Goal: Task Accomplishment & Management: Use online tool/utility

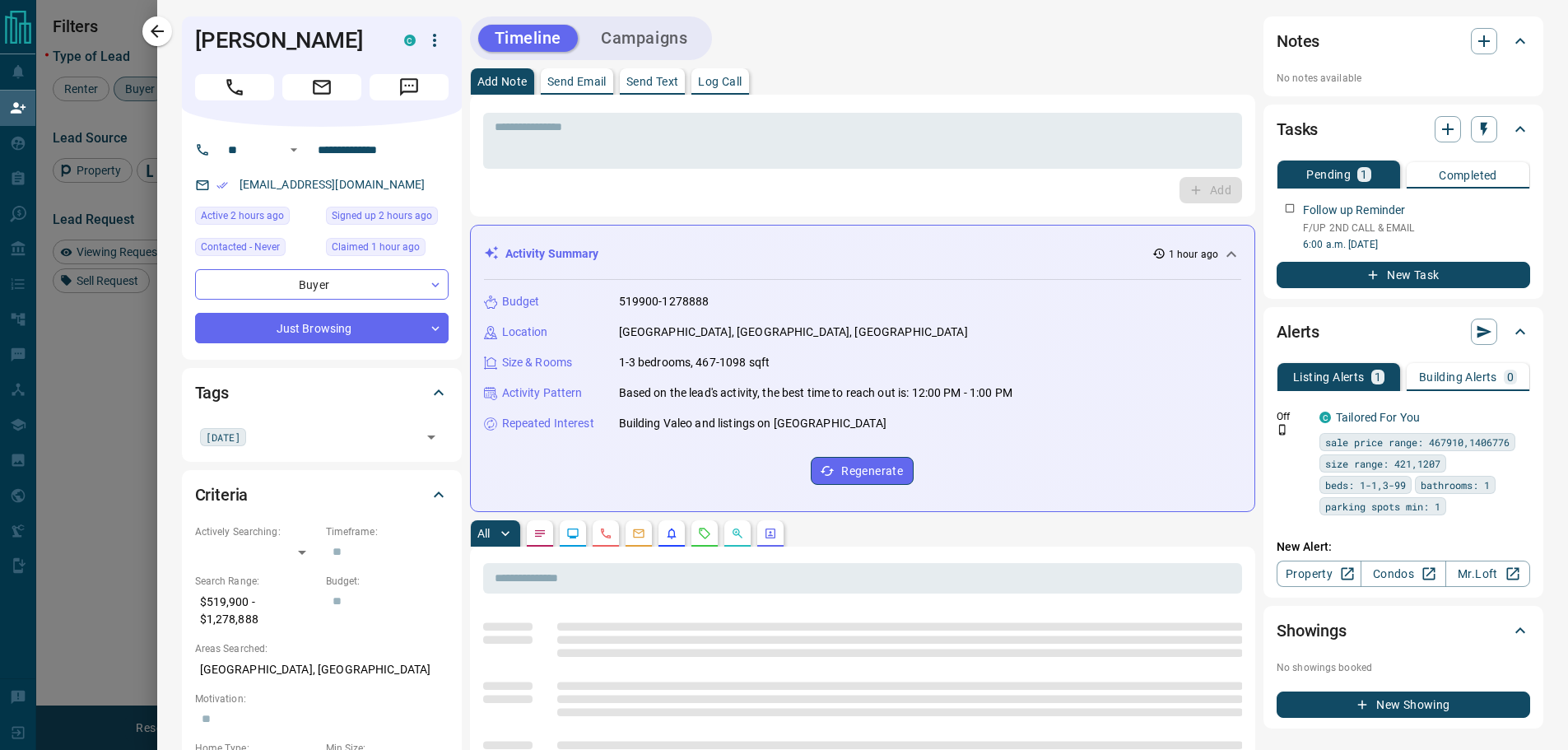
scroll to position [562, 1217]
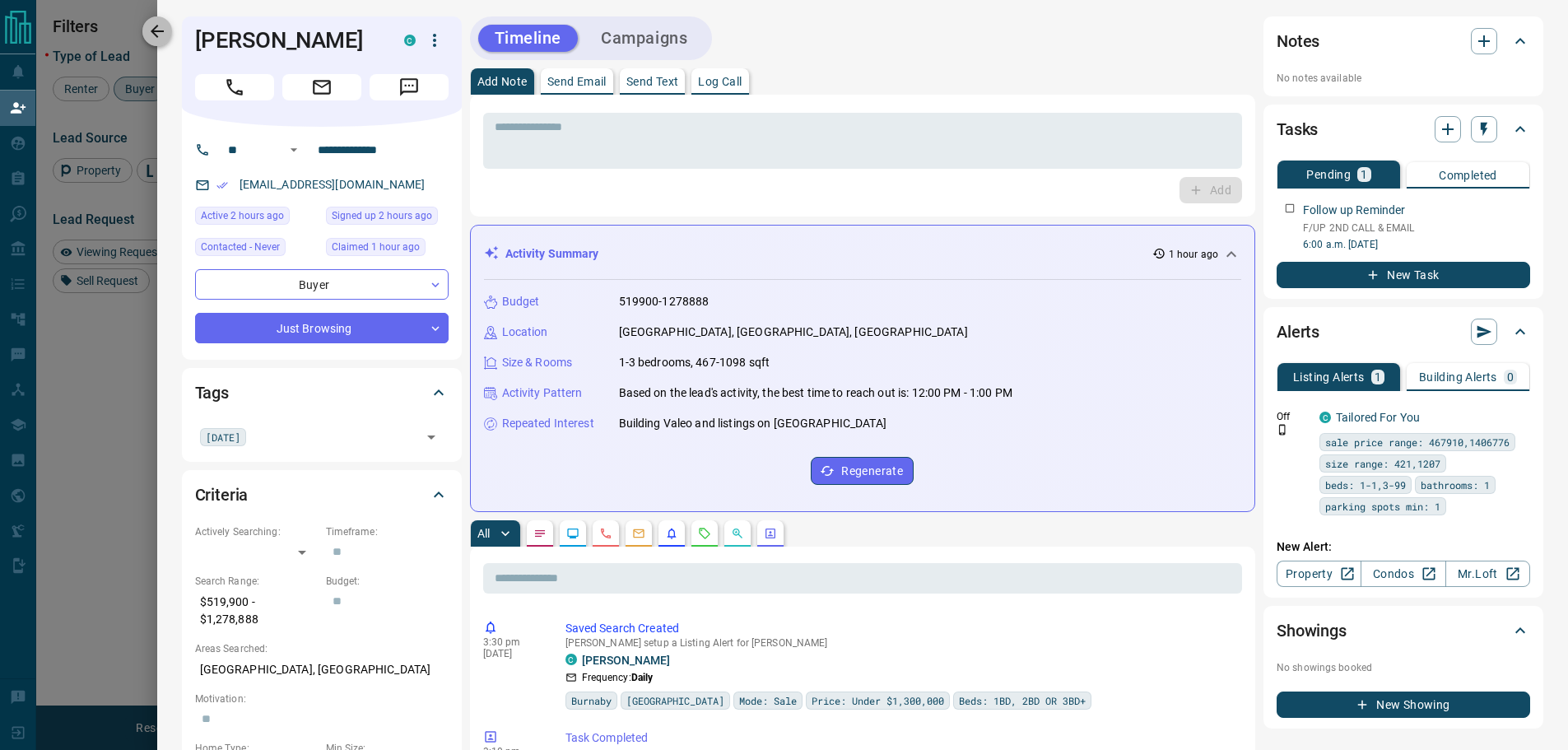
click at [150, 24] on icon "button" at bounding box center [158, 31] width 20 height 20
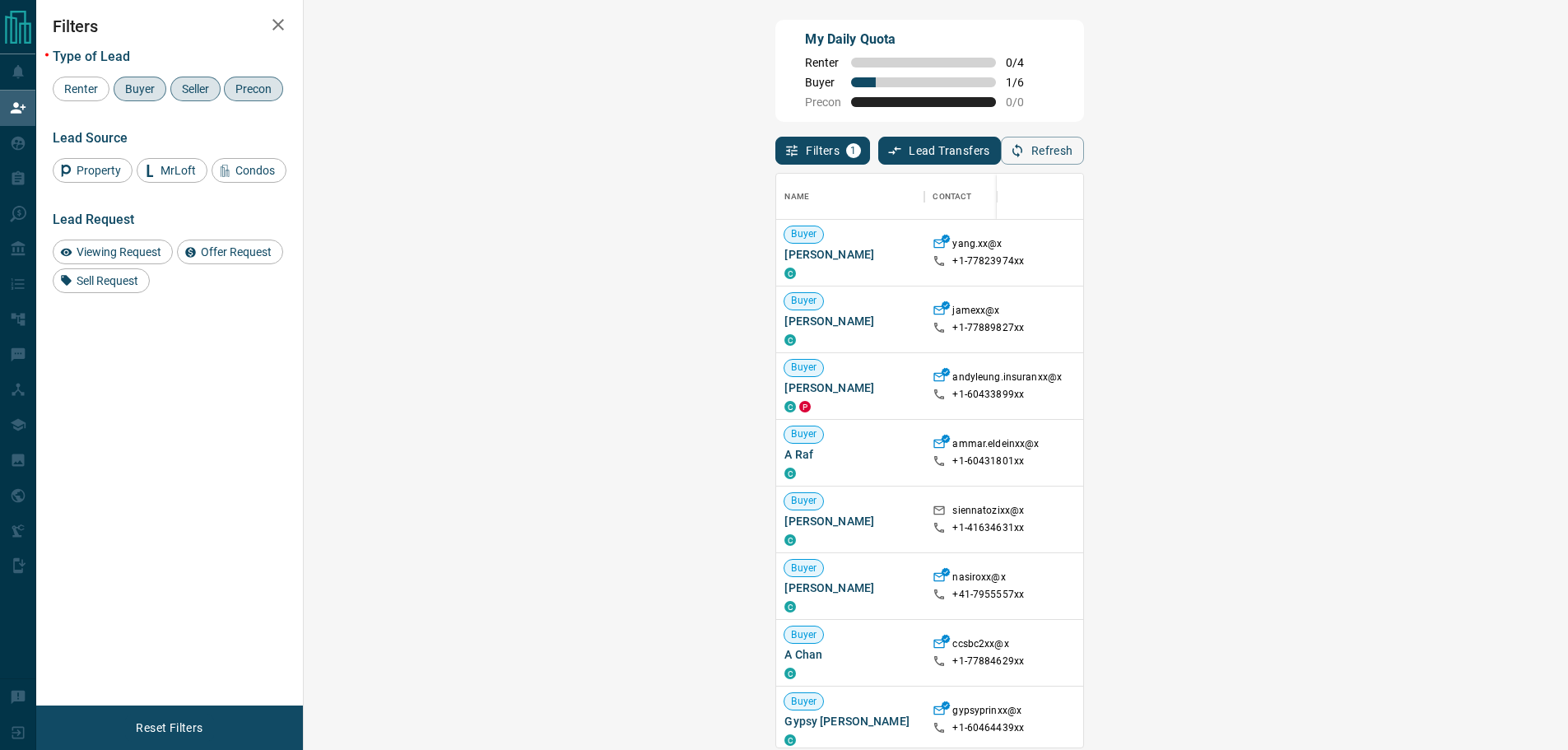
click at [271, 23] on icon "button" at bounding box center [278, 25] width 20 height 20
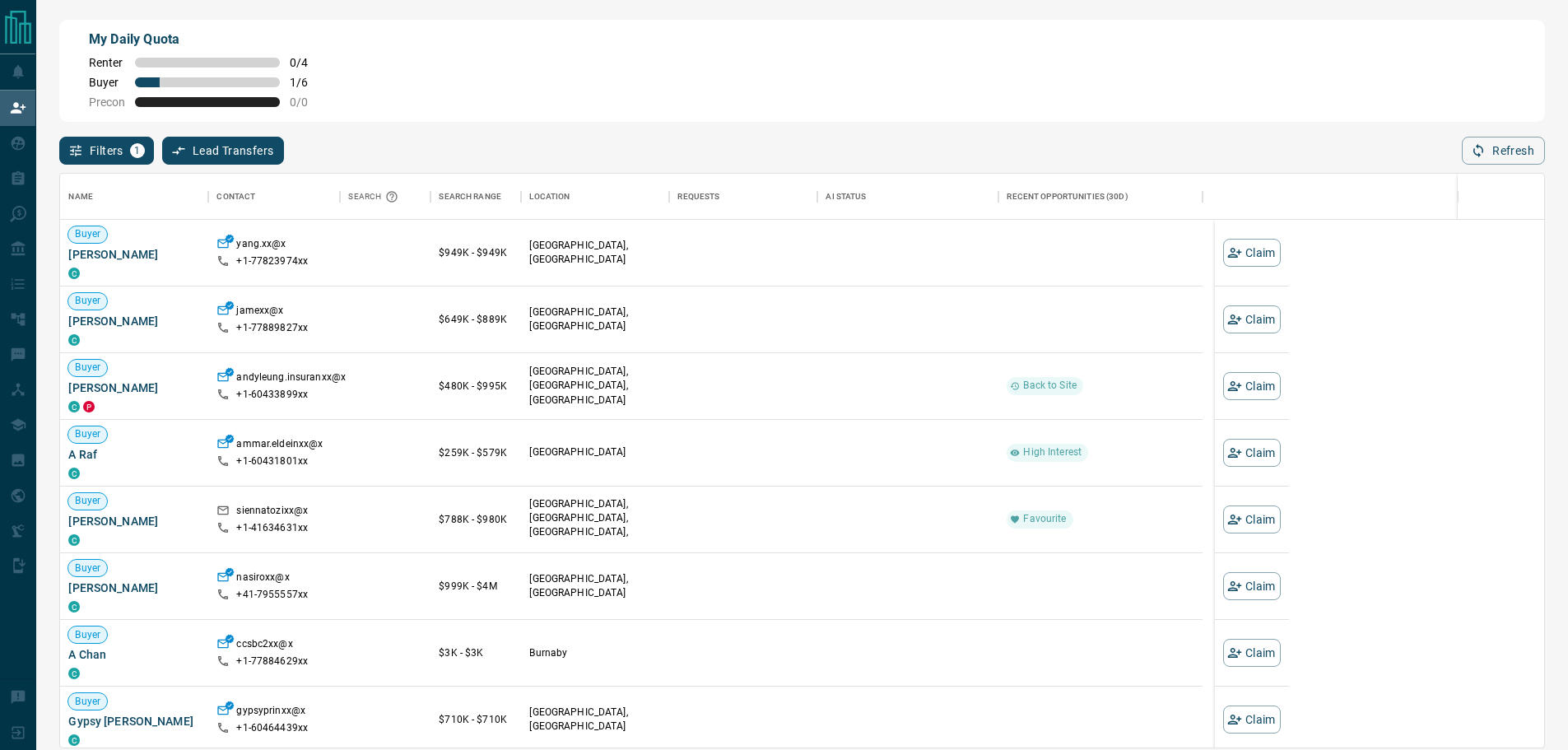
scroll to position [562, 1472]
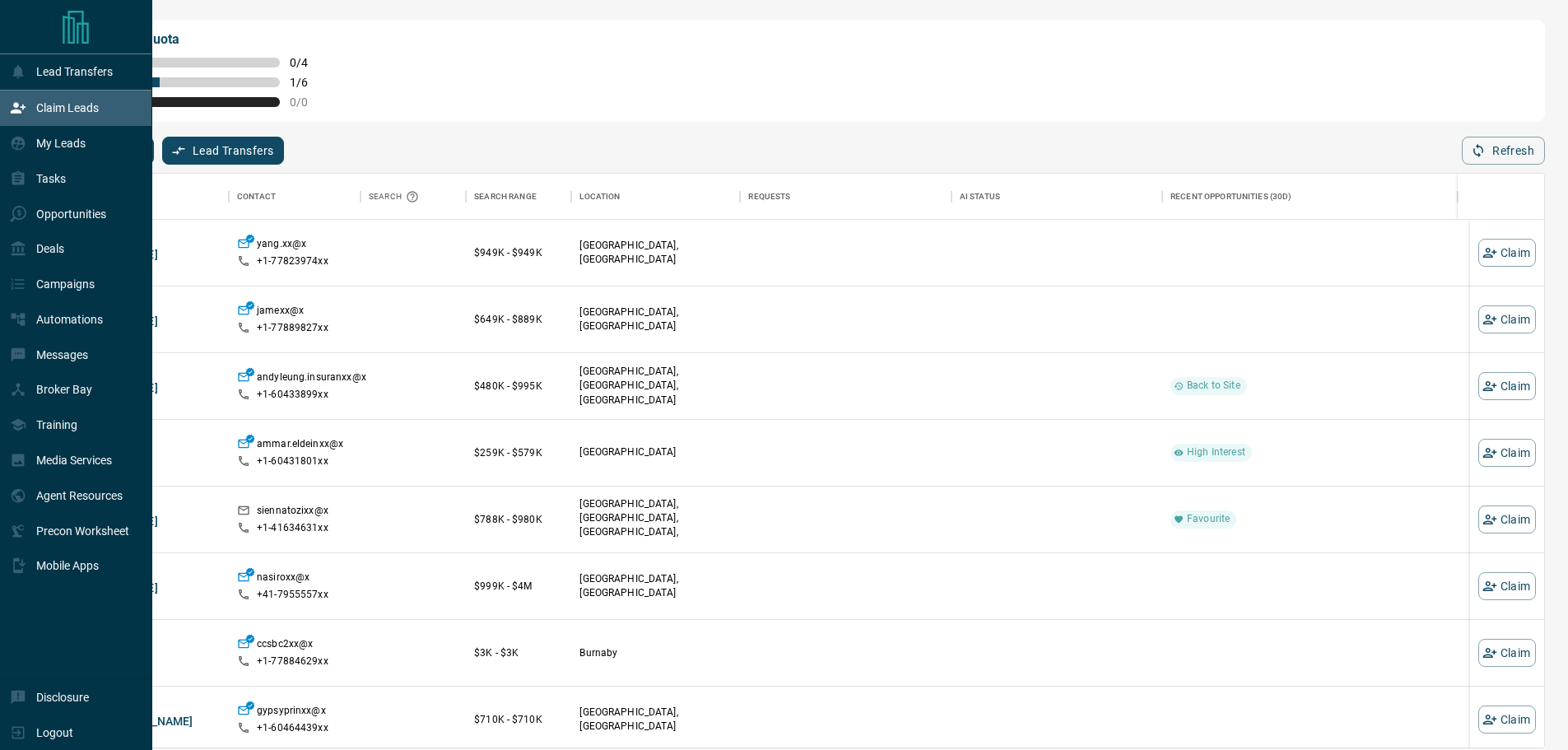
click at [39, 105] on p "Claim Leads" at bounding box center [68, 108] width 63 height 13
click at [62, 104] on p "Claim Leads" at bounding box center [68, 108] width 63 height 13
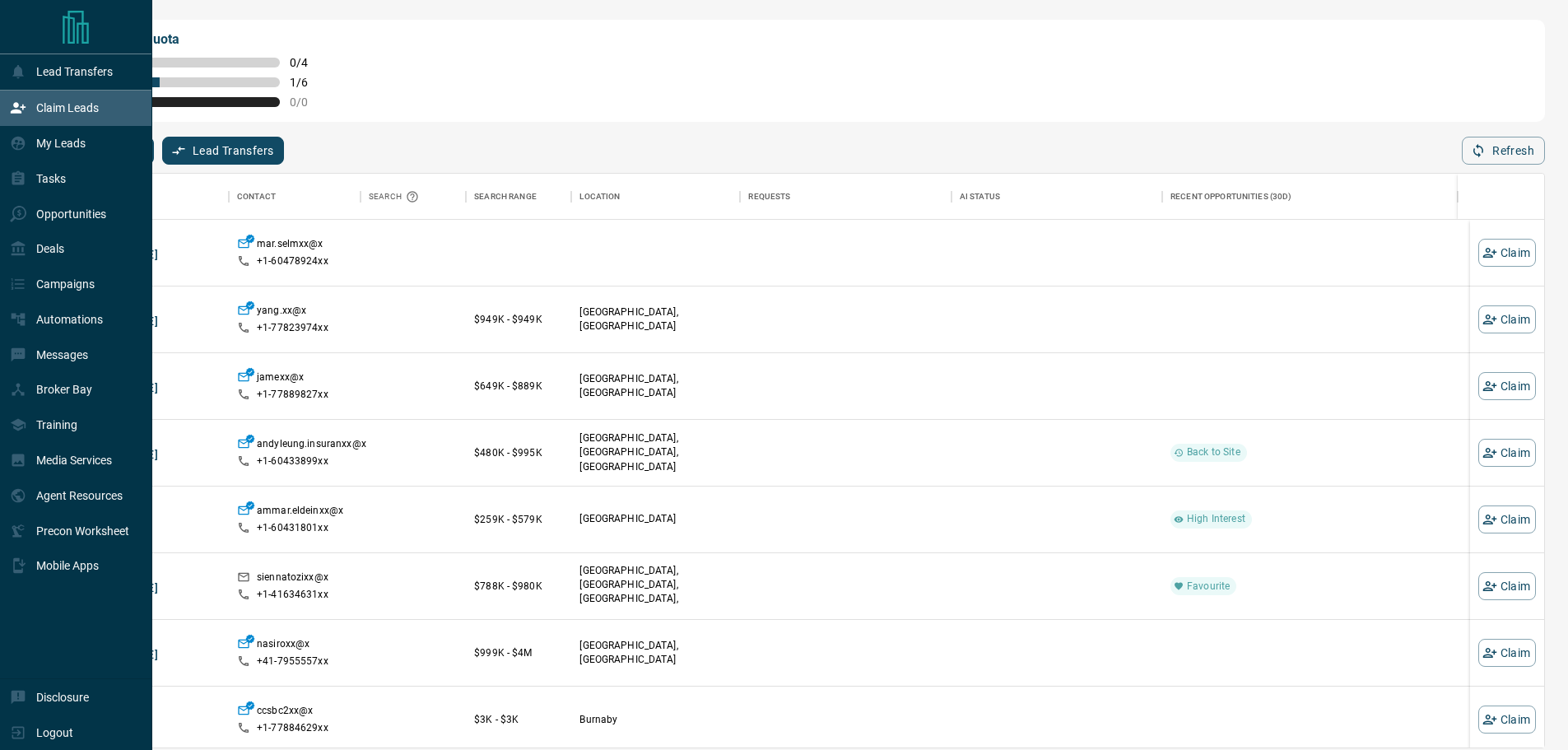
click at [41, 111] on p "Claim Leads" at bounding box center [68, 108] width 63 height 13
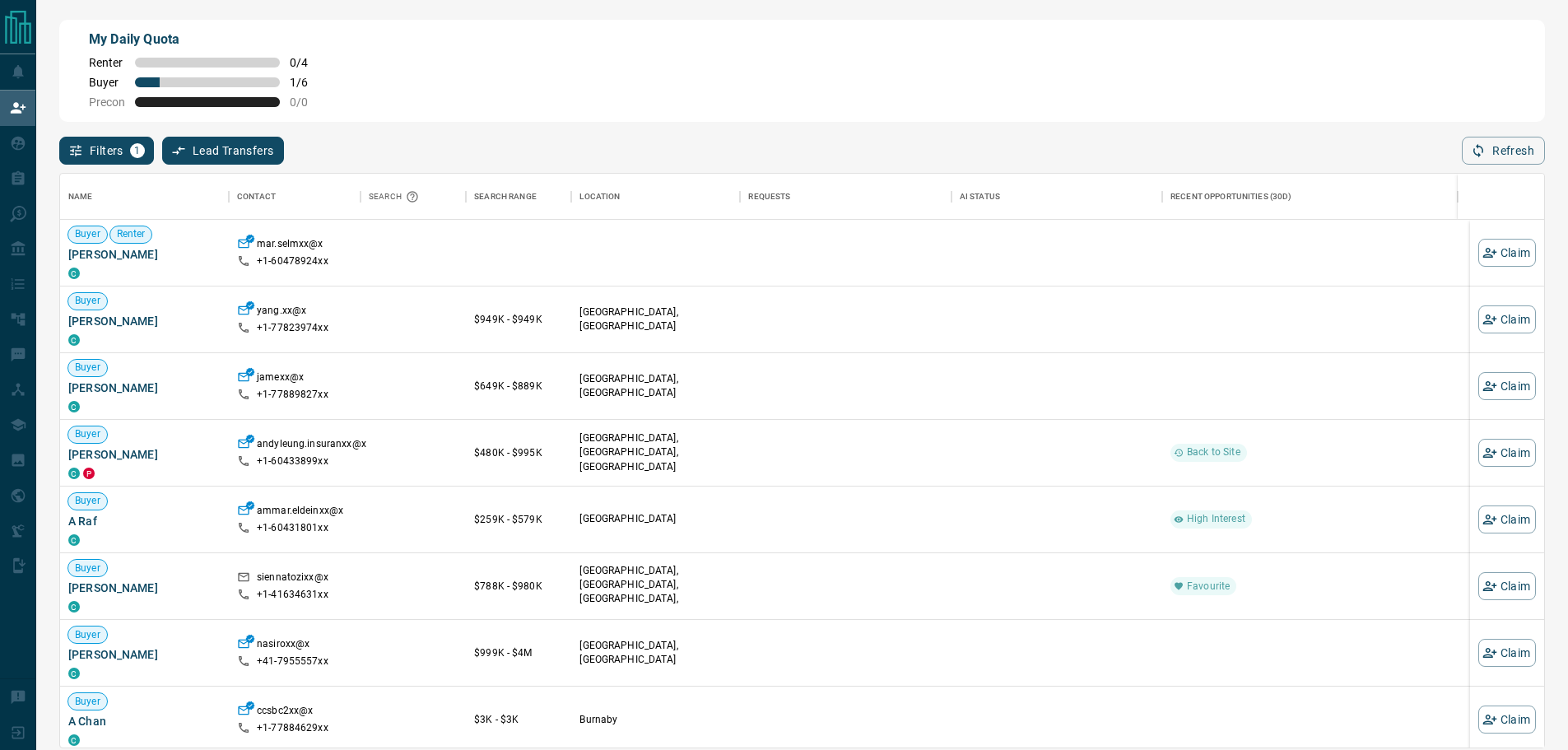
click at [875, 106] on div "My Daily Quota Renter 0 / 4 Buyer 1 / 6 Precon 0 / 0" at bounding box center [803, 71] width 1486 height 102
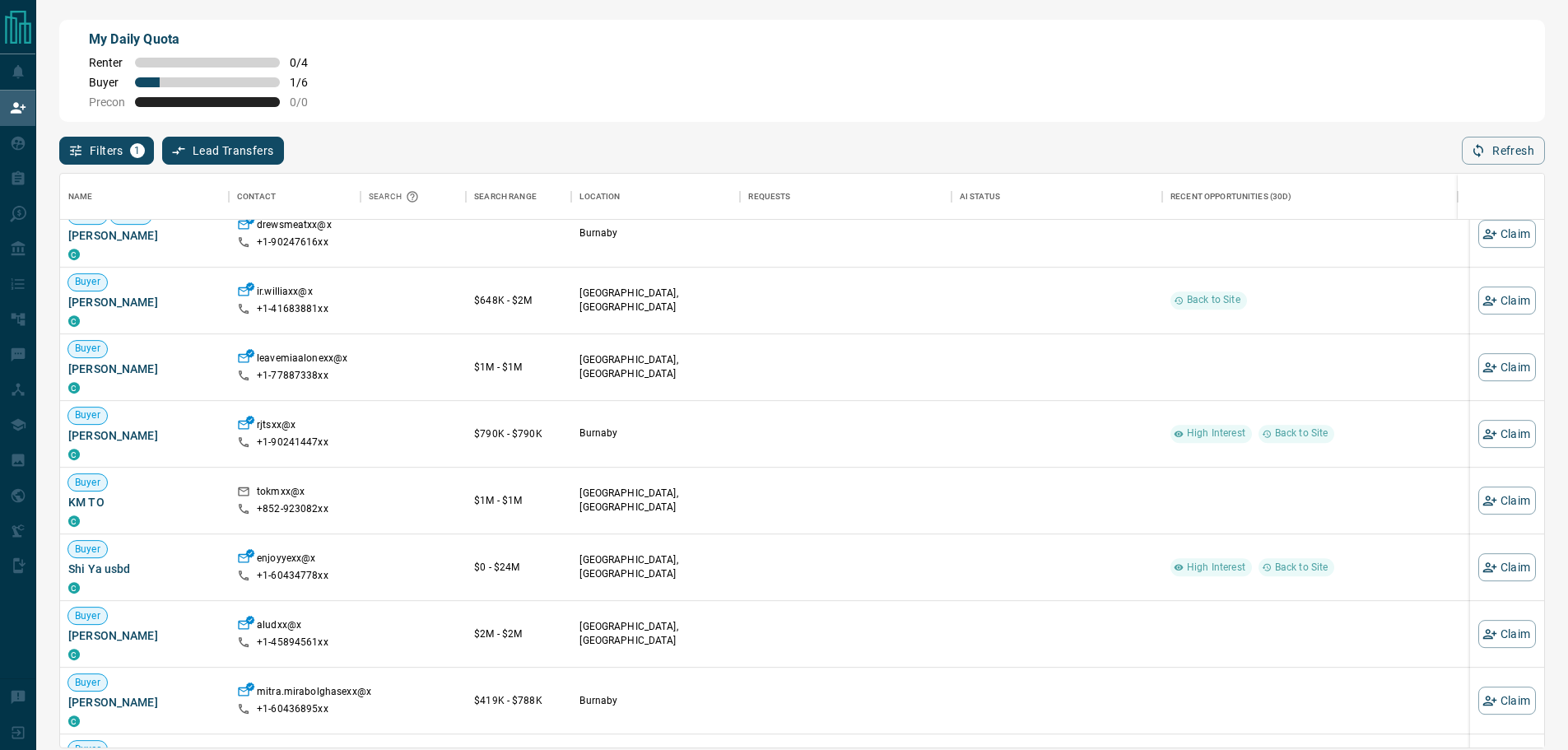
scroll to position [728, 0]
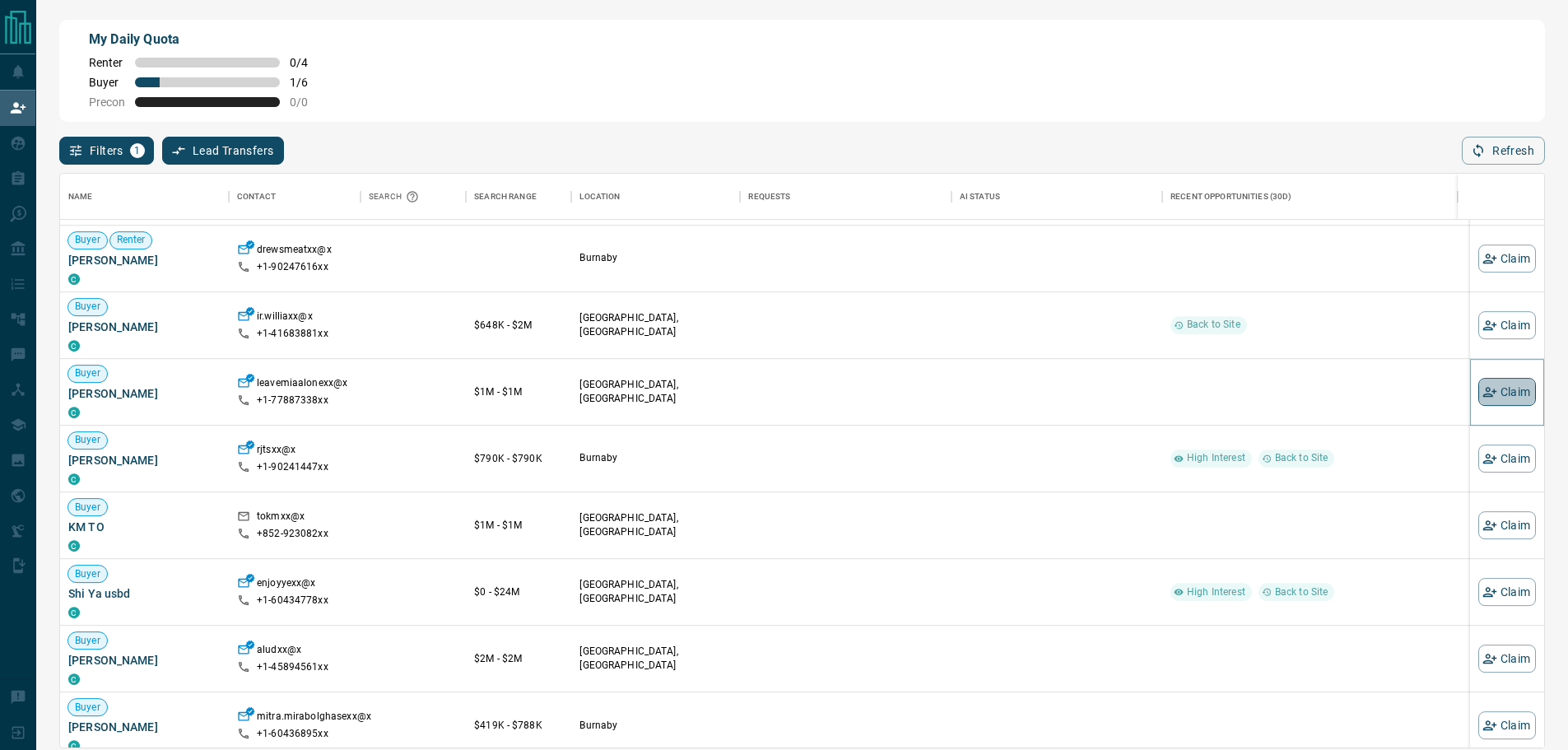
click at [1483, 394] on icon "button" at bounding box center [1490, 392] width 14 height 10
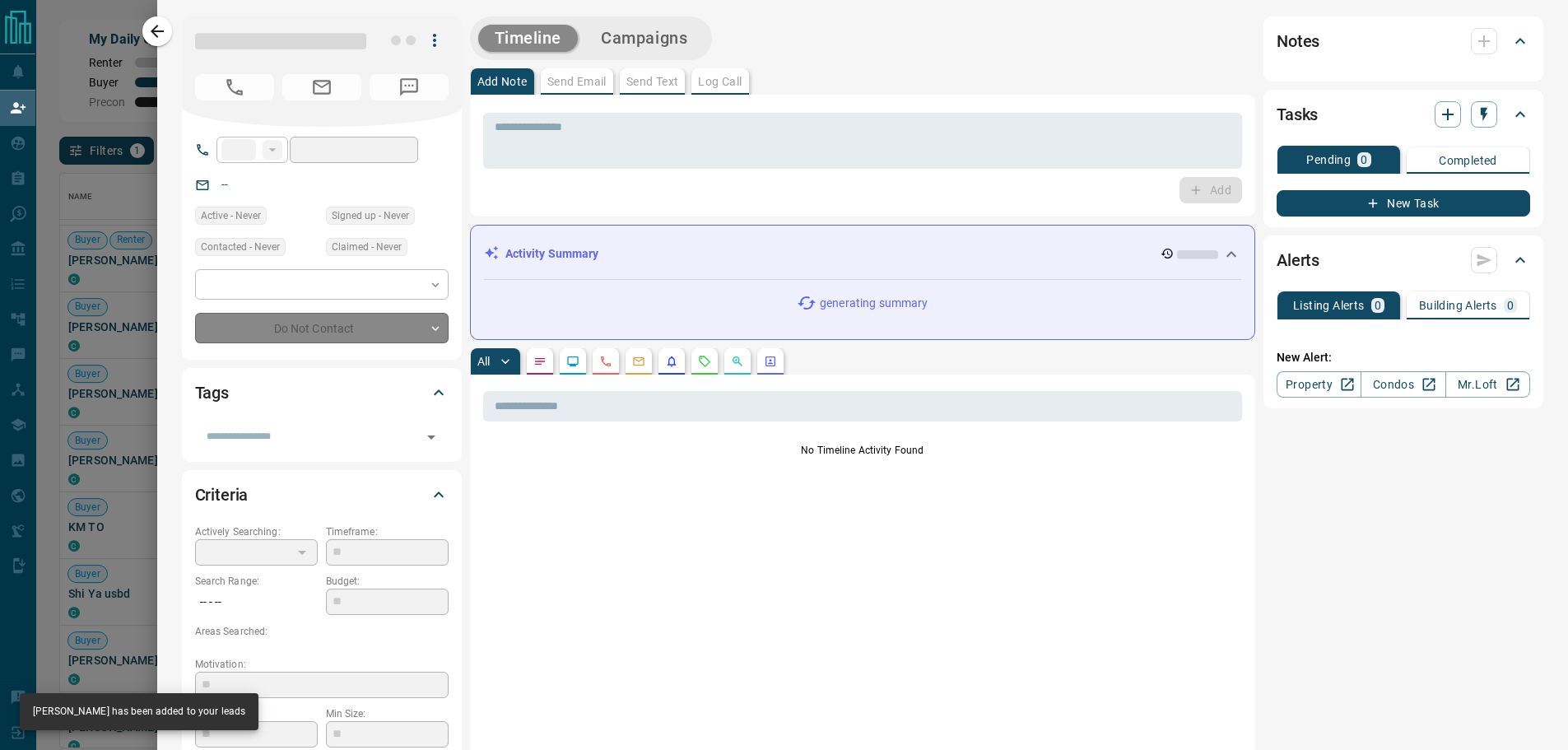
type input "**"
type input "**********"
type input "**"
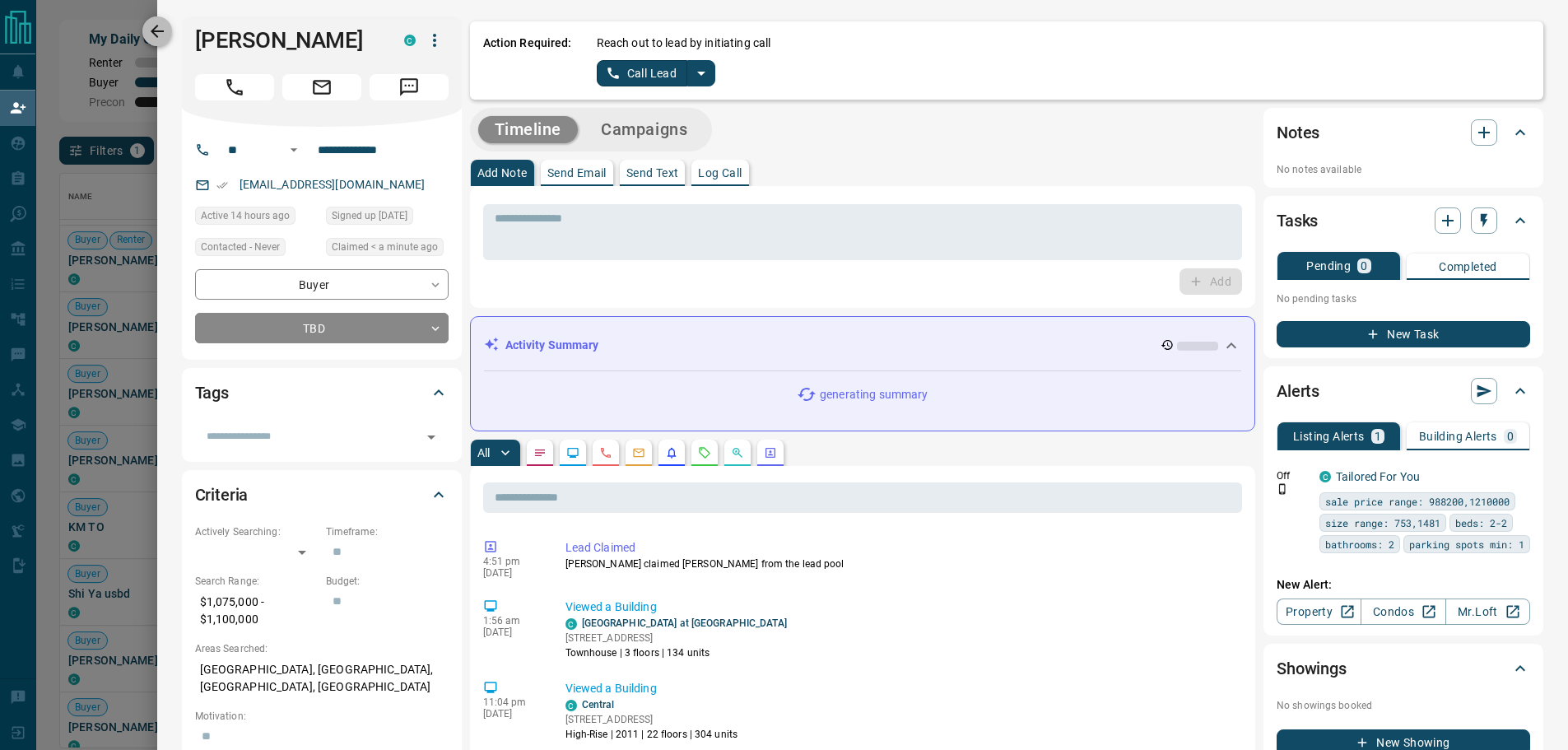
click at [158, 21] on button "button" at bounding box center [158, 31] width 30 height 30
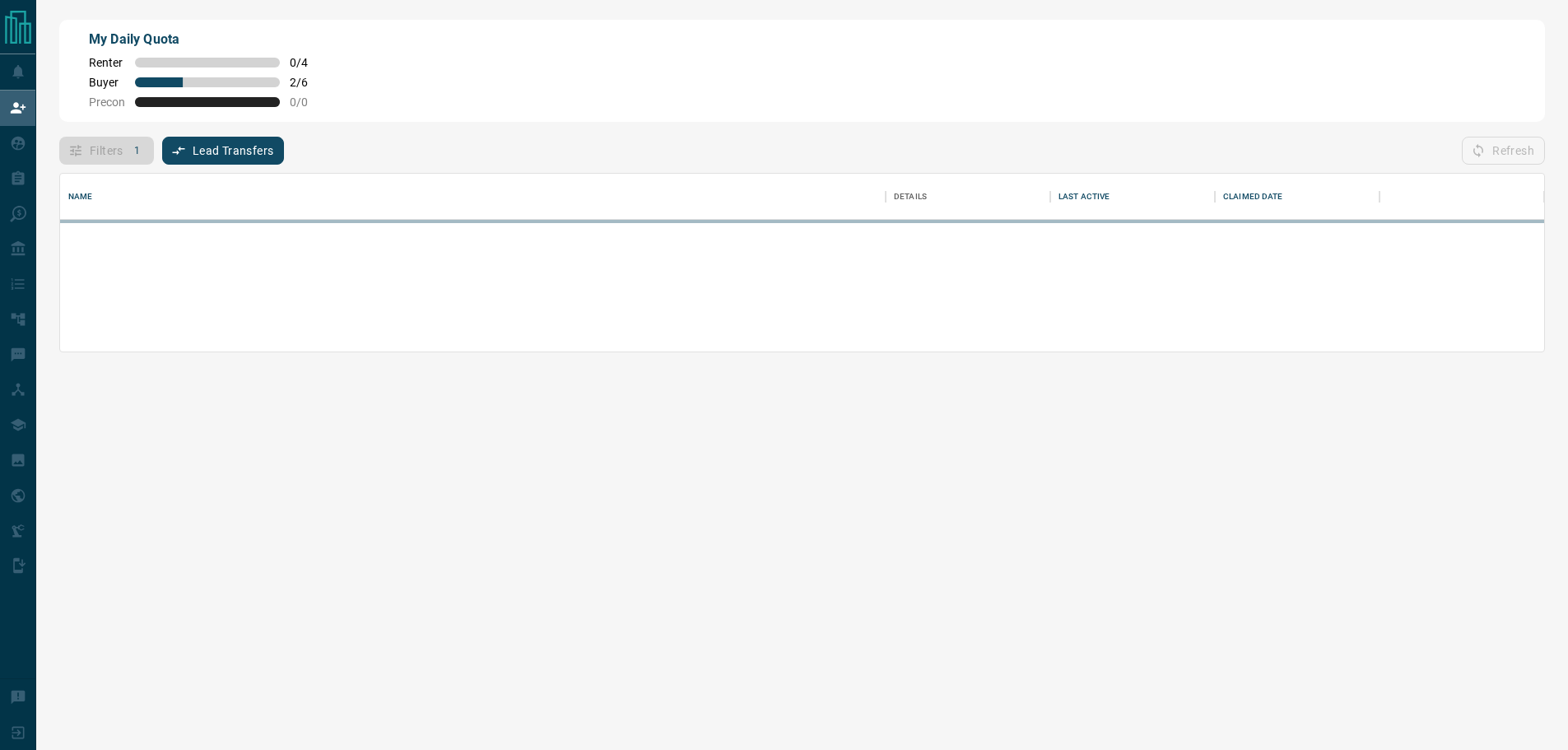
scroll to position [100, 1472]
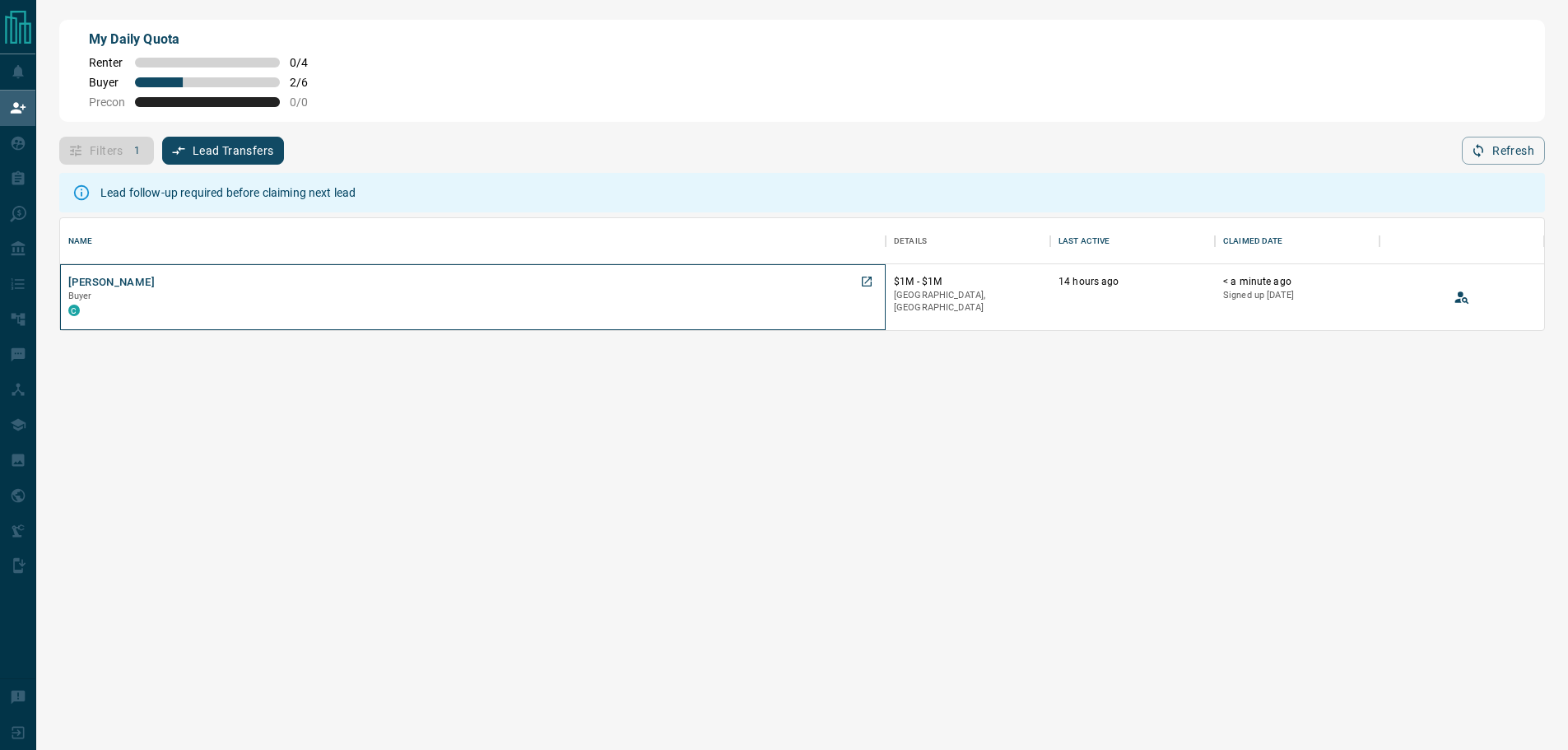
click at [233, 309] on div "C" at bounding box center [473, 309] width 809 height 13
click at [1481, 158] on icon "button" at bounding box center [1479, 151] width 15 height 15
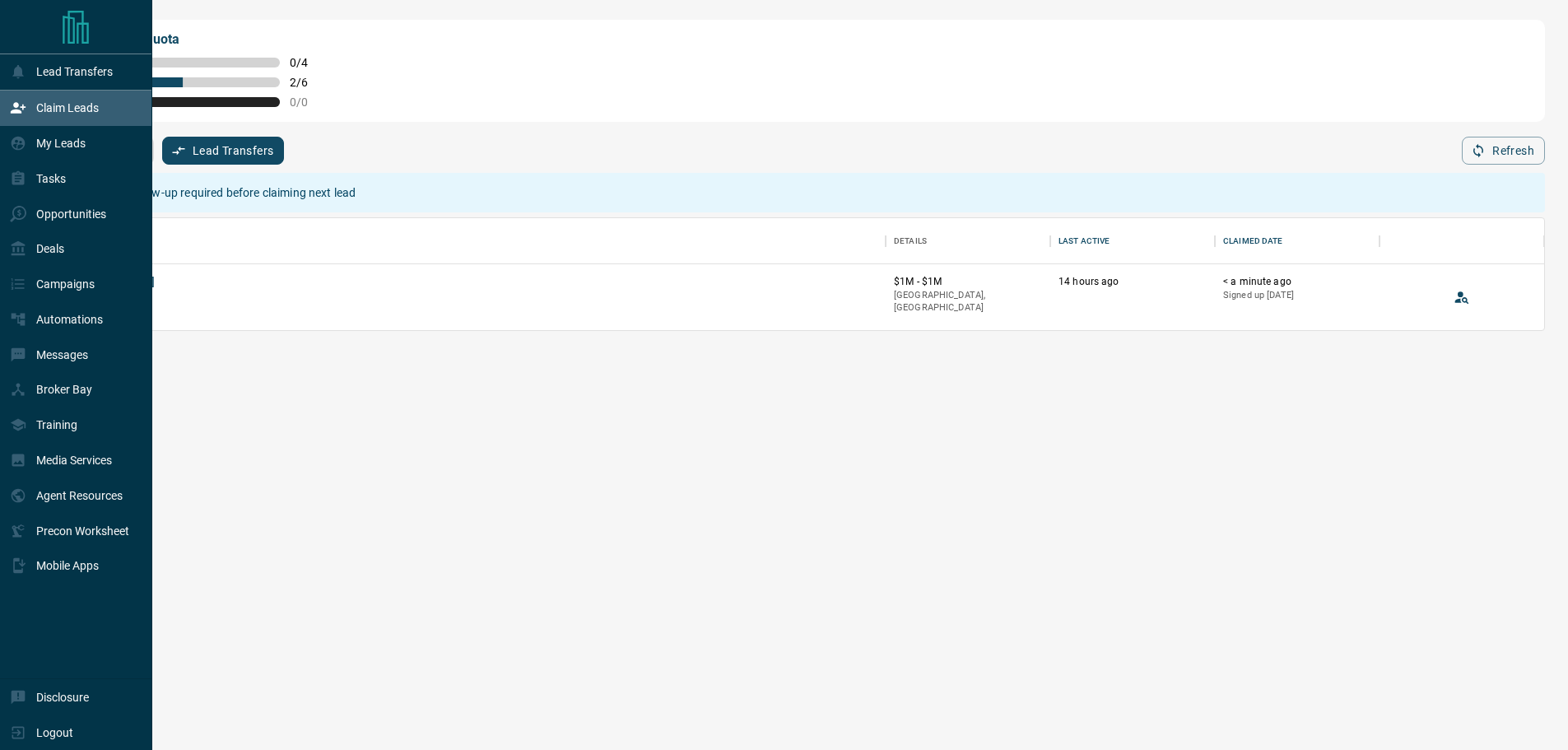
click at [6, 101] on div "Claim Leads" at bounding box center [76, 108] width 153 height 35
click at [63, 108] on p "Claim Leads" at bounding box center [68, 108] width 63 height 13
click at [64, 108] on p "Claim Leads" at bounding box center [68, 108] width 63 height 13
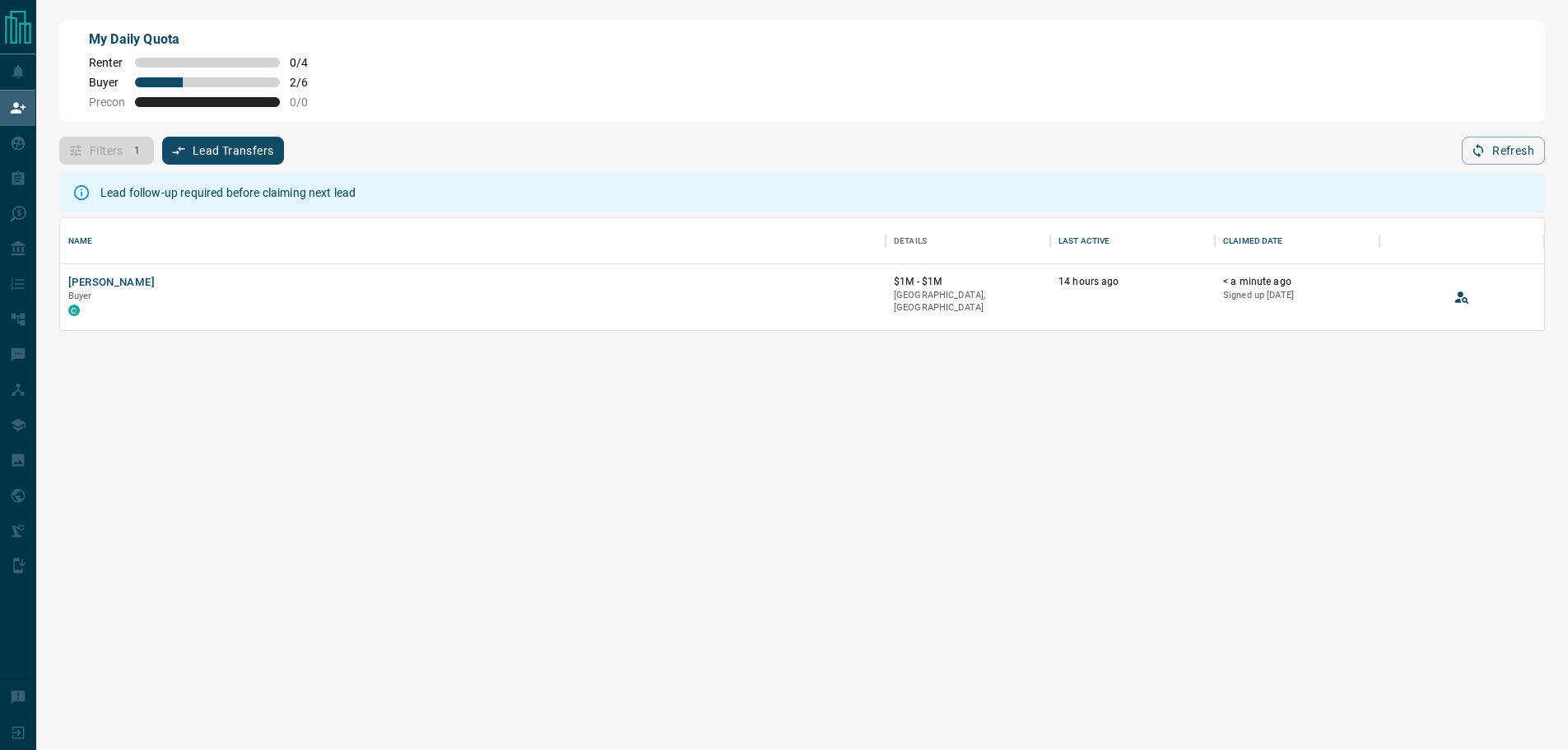
scroll to position [0, 0]
